Goal: Task Accomplishment & Management: Use online tool/utility

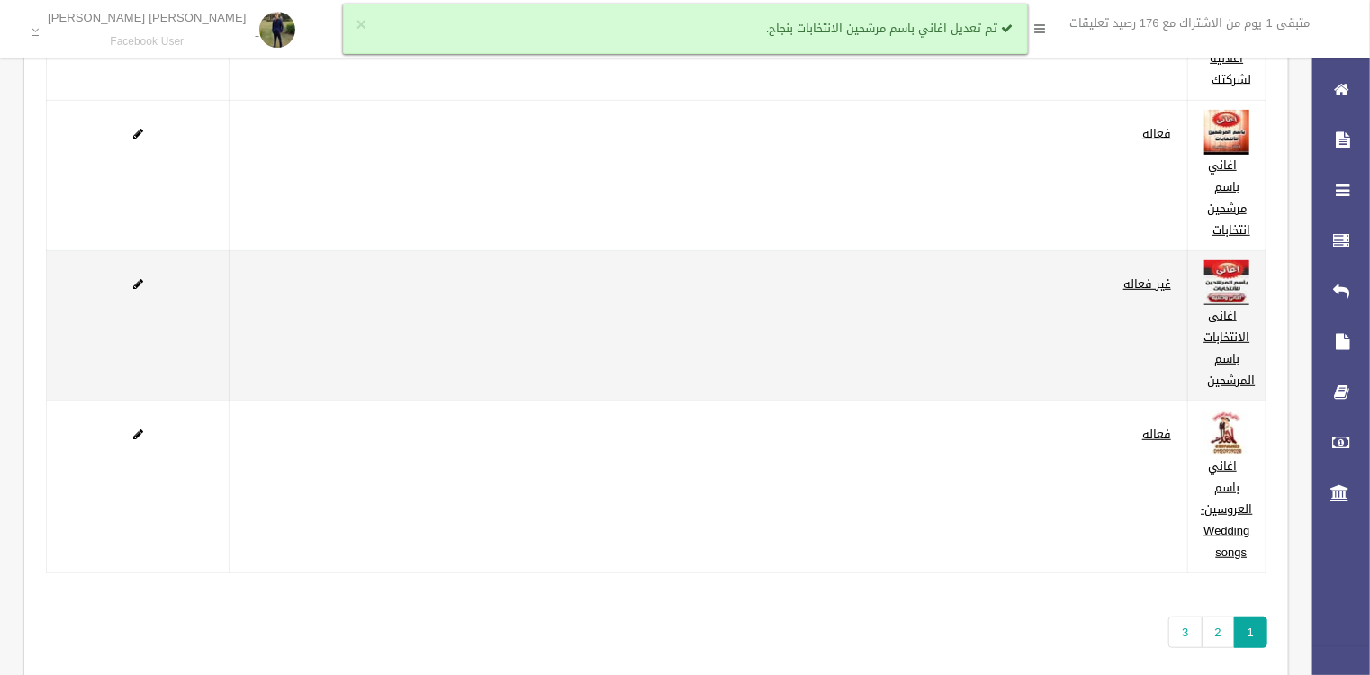
scroll to position [360, 0]
click at [134, 277] on span at bounding box center [138, 281] width 10 height 12
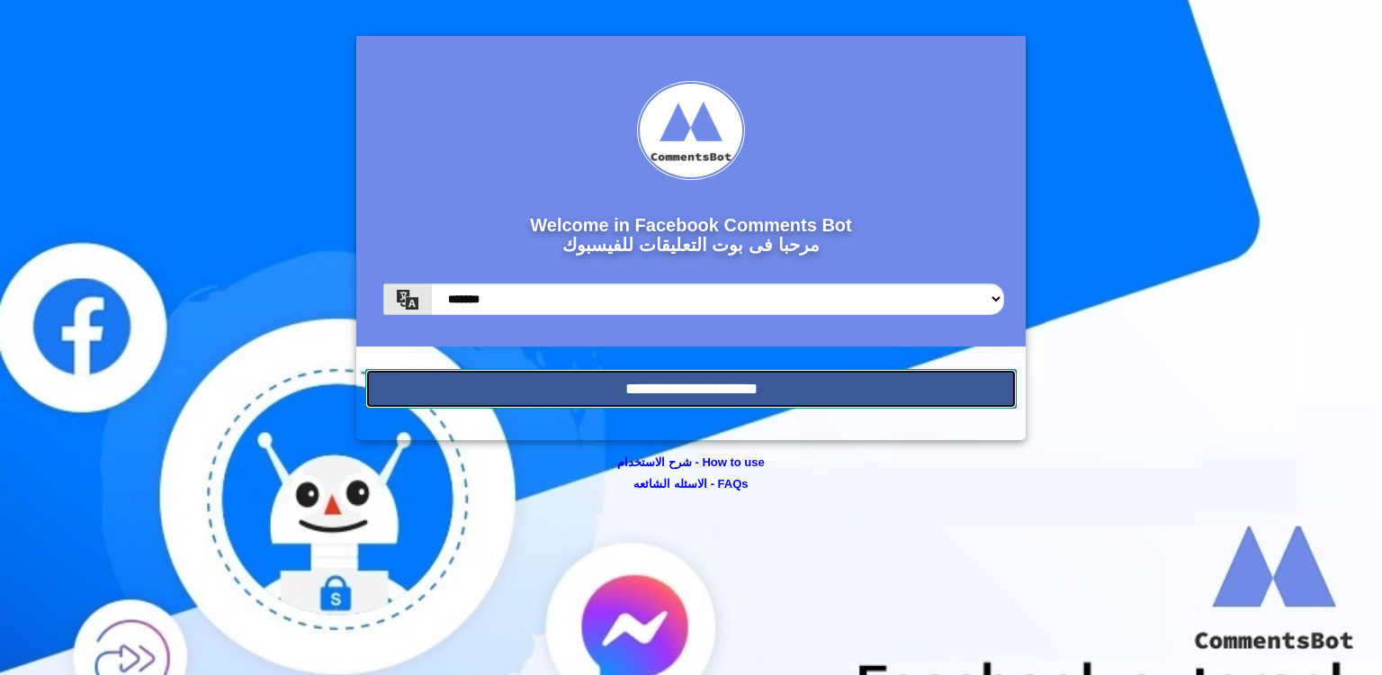
click at [910, 378] on input "**********" at bounding box center [690, 389] width 651 height 40
